Goal: Check status: Check status

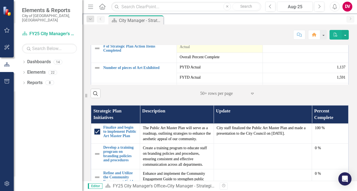
scroll to position [178, 0]
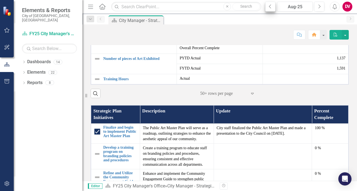
drag, startPoint x: 264, startPoint y: 19, endPoint x: 266, endPoint y: 10, distance: 10.0
click at [264, 19] on div "Dashboard City Manager - Strategic Plan Pin" at bounding box center [225, 19] width 236 height 9
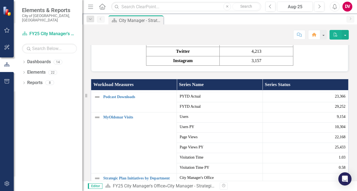
scroll to position [68, 0]
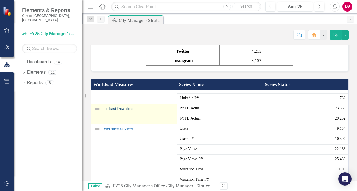
click at [111, 111] on link "Podcast Downloads" at bounding box center [138, 108] width 71 height 4
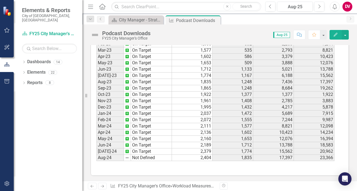
scroll to position [18, 0]
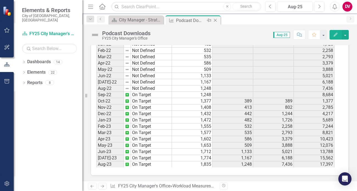
click at [215, 21] on icon "Close" at bounding box center [214, 20] width 5 height 4
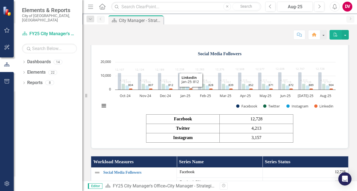
scroll to position [274, 0]
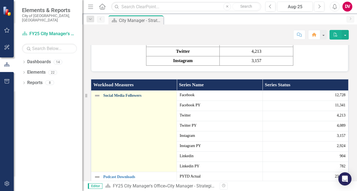
click at [125, 97] on link "Social Media Followers" at bounding box center [138, 95] width 71 height 4
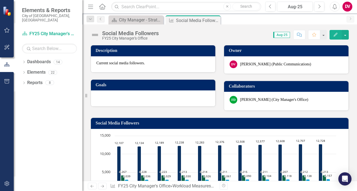
scroll to position [0, 57]
